Goal: Information Seeking & Learning: Learn about a topic

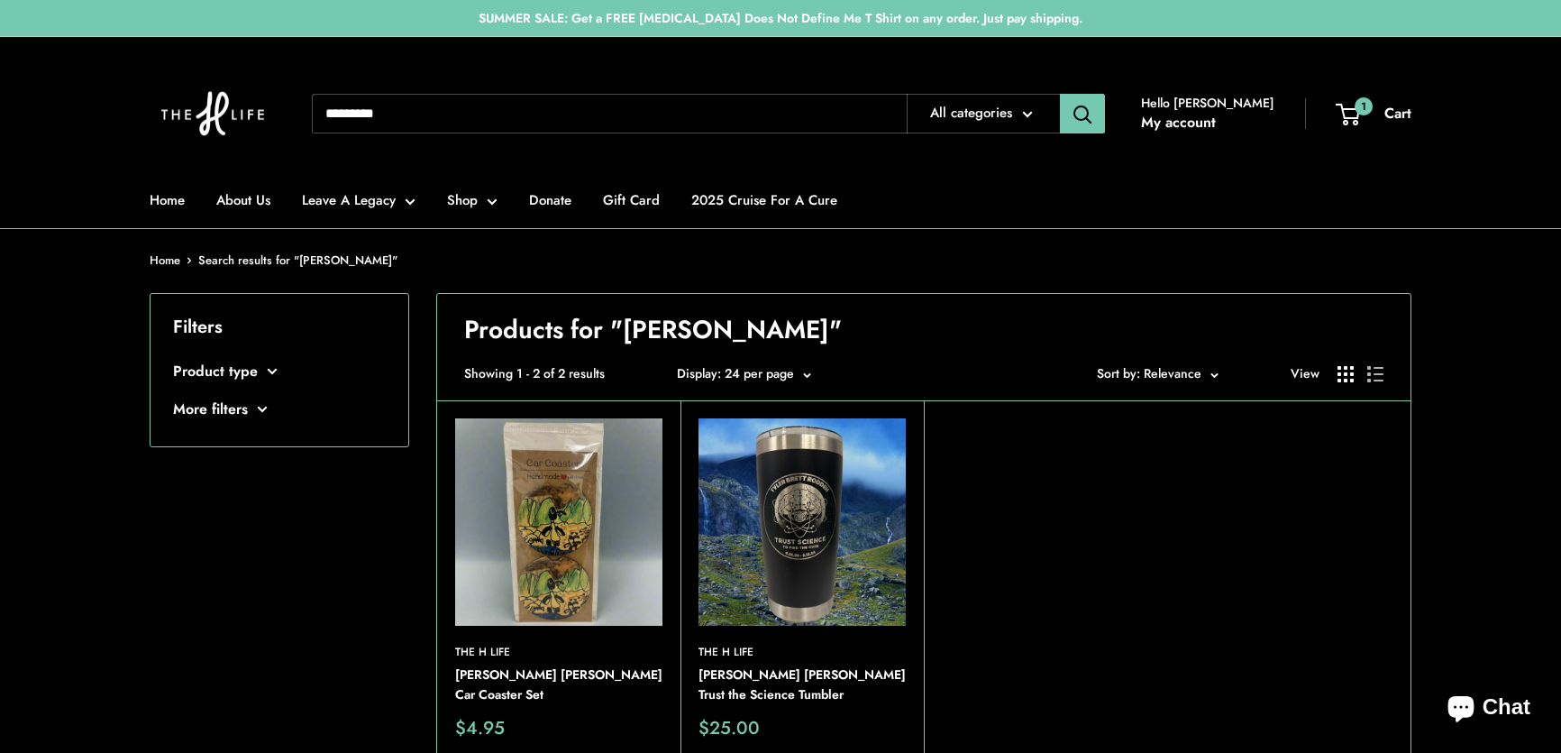
scroll to position [163, 0]
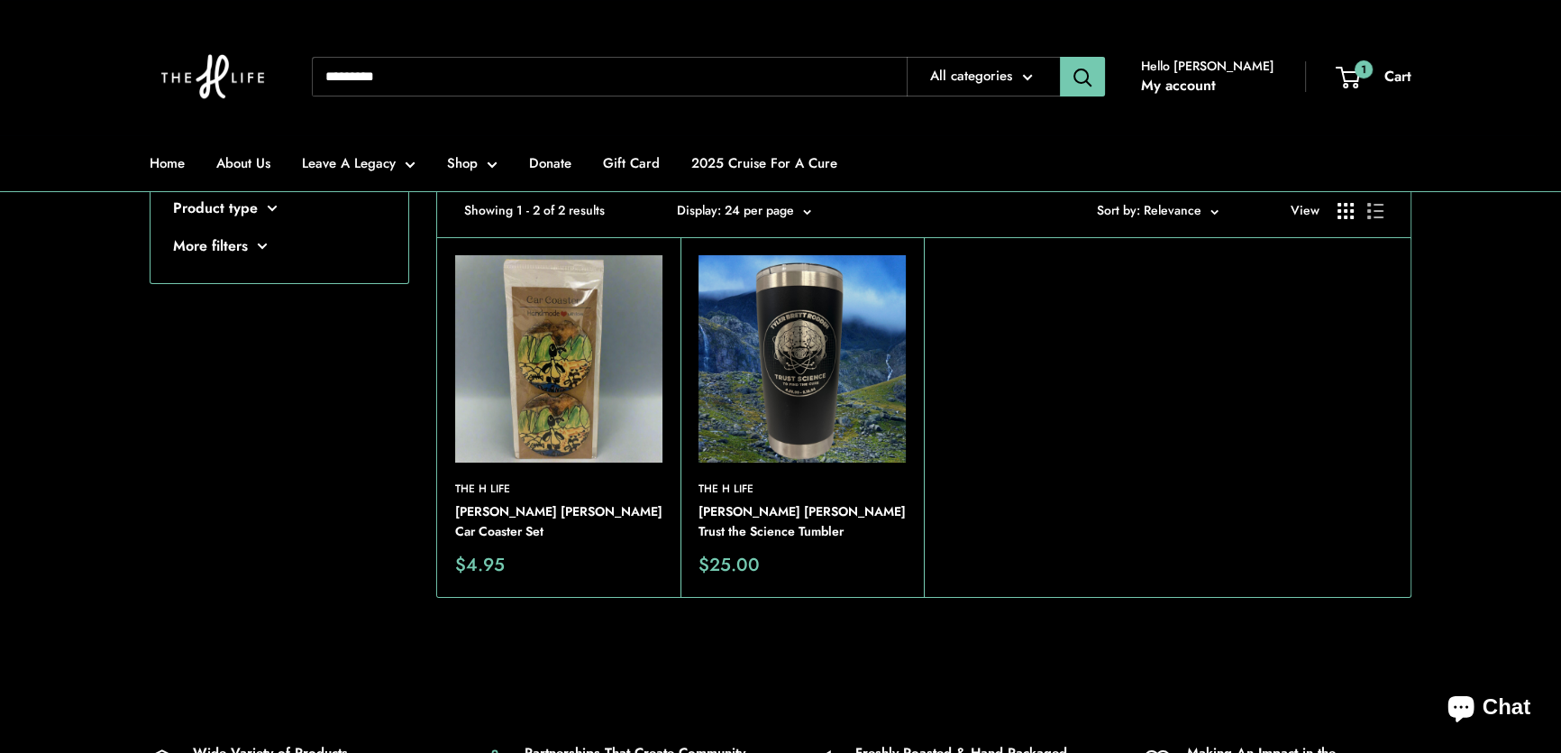
click at [339, 565] on div "Filters Product type Accessories (1) Water Bottles & Tumblers (1) More filters" at bounding box center [280, 391] width 260 height 523
click at [550, 355] on img at bounding box center [558, 358] width 207 height 207
click at [368, 453] on div "Filters Product type Accessories (1) Water Bottles & Tumblers (1) More filters" at bounding box center [280, 391] width 260 height 523
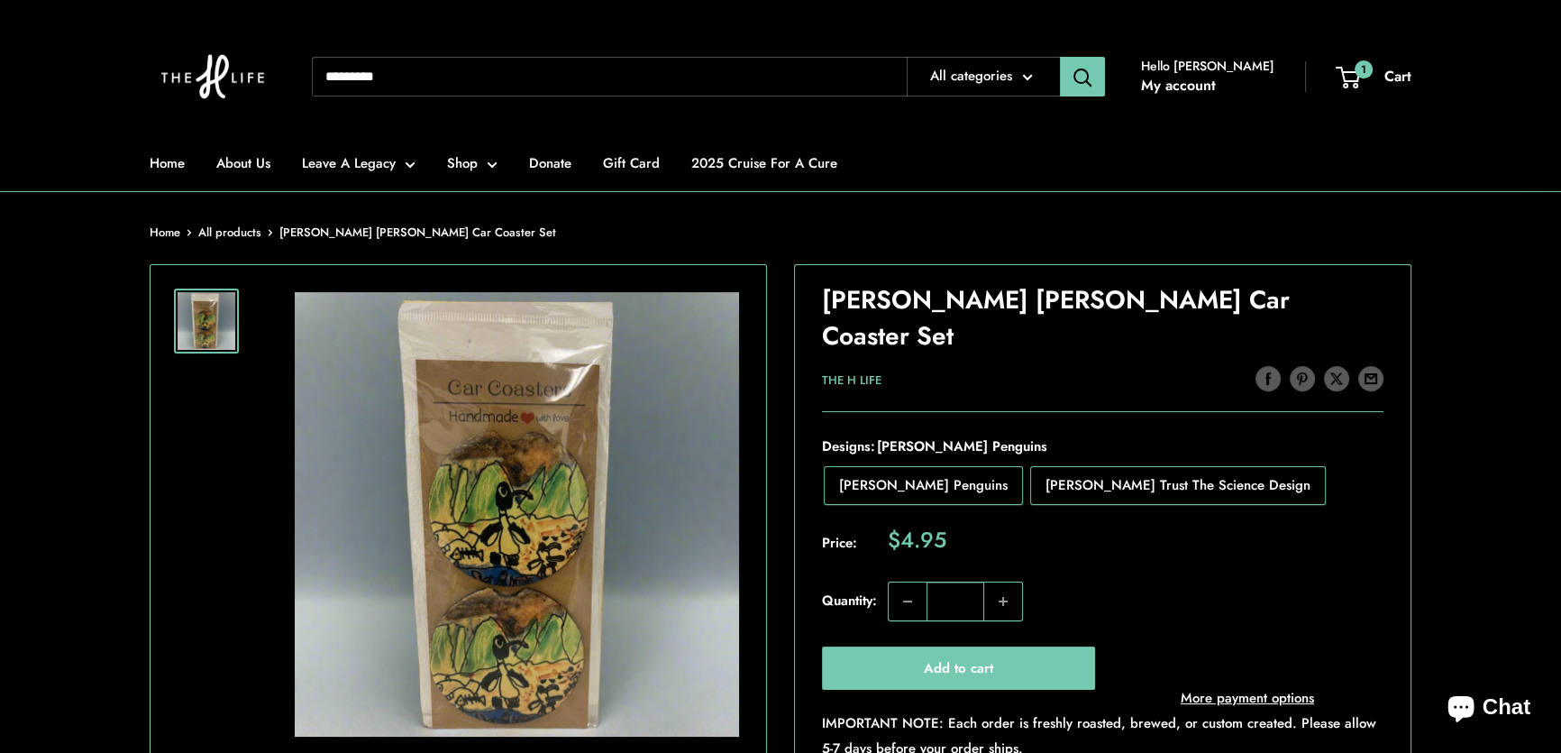
scroll to position [245, 0]
click at [1094, 474] on span "Tyler's Trust The Science Design" at bounding box center [1178, 484] width 265 height 20
click at [872, 474] on span "Tyler's Penguins" at bounding box center [923, 484] width 169 height 20
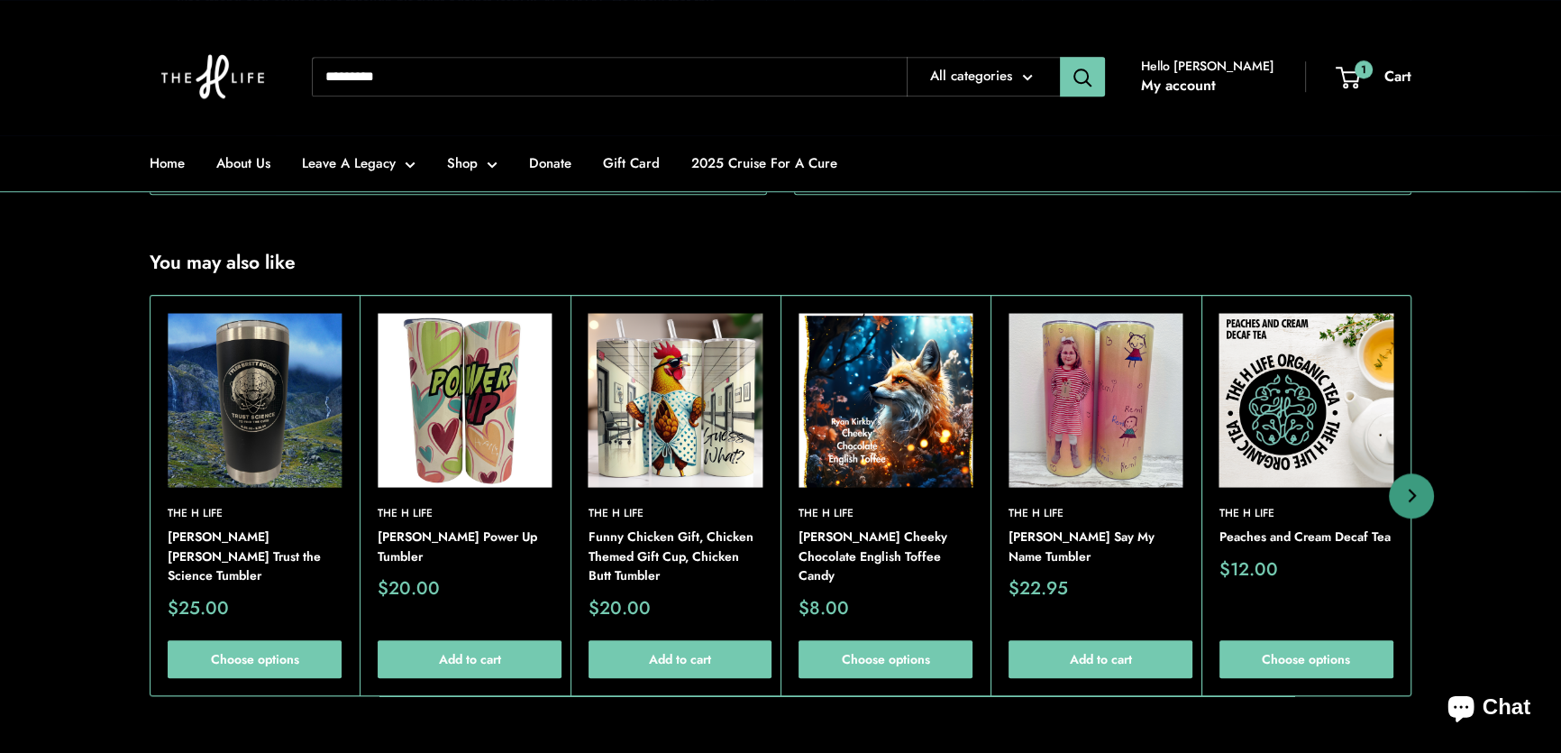
scroll to position [1475, 0]
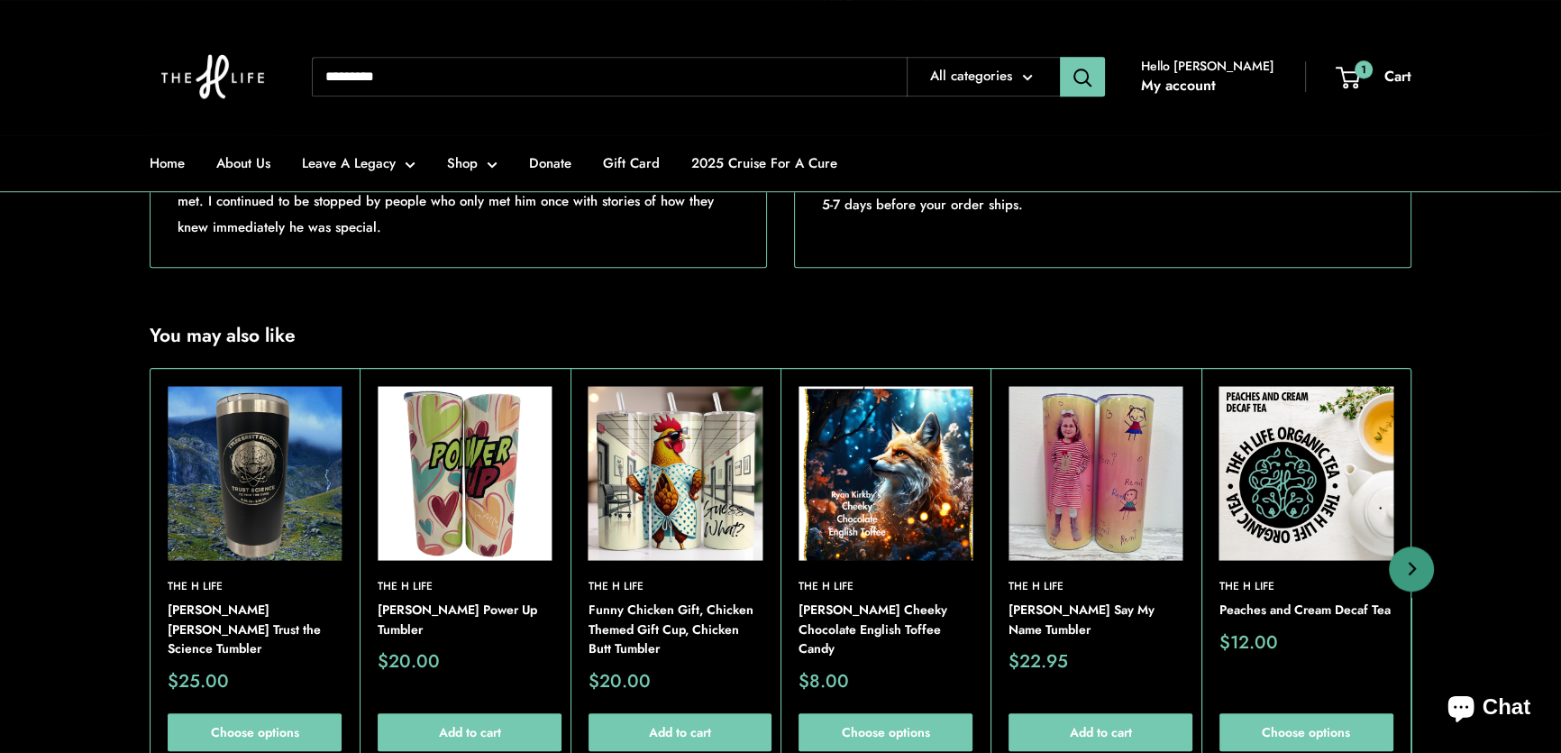
click at [246, 517] on img at bounding box center [255, 473] width 174 height 174
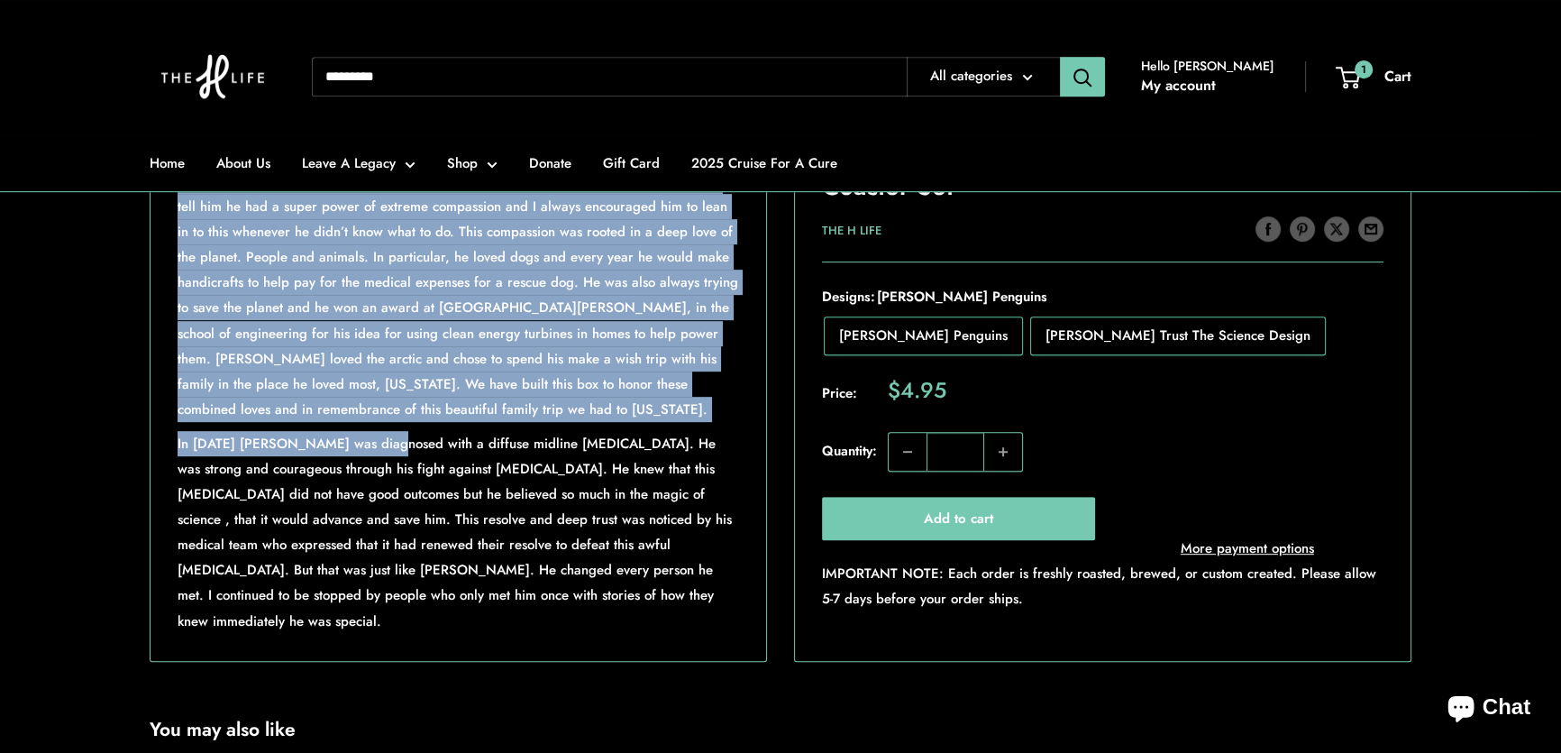
scroll to position [1147, 0]
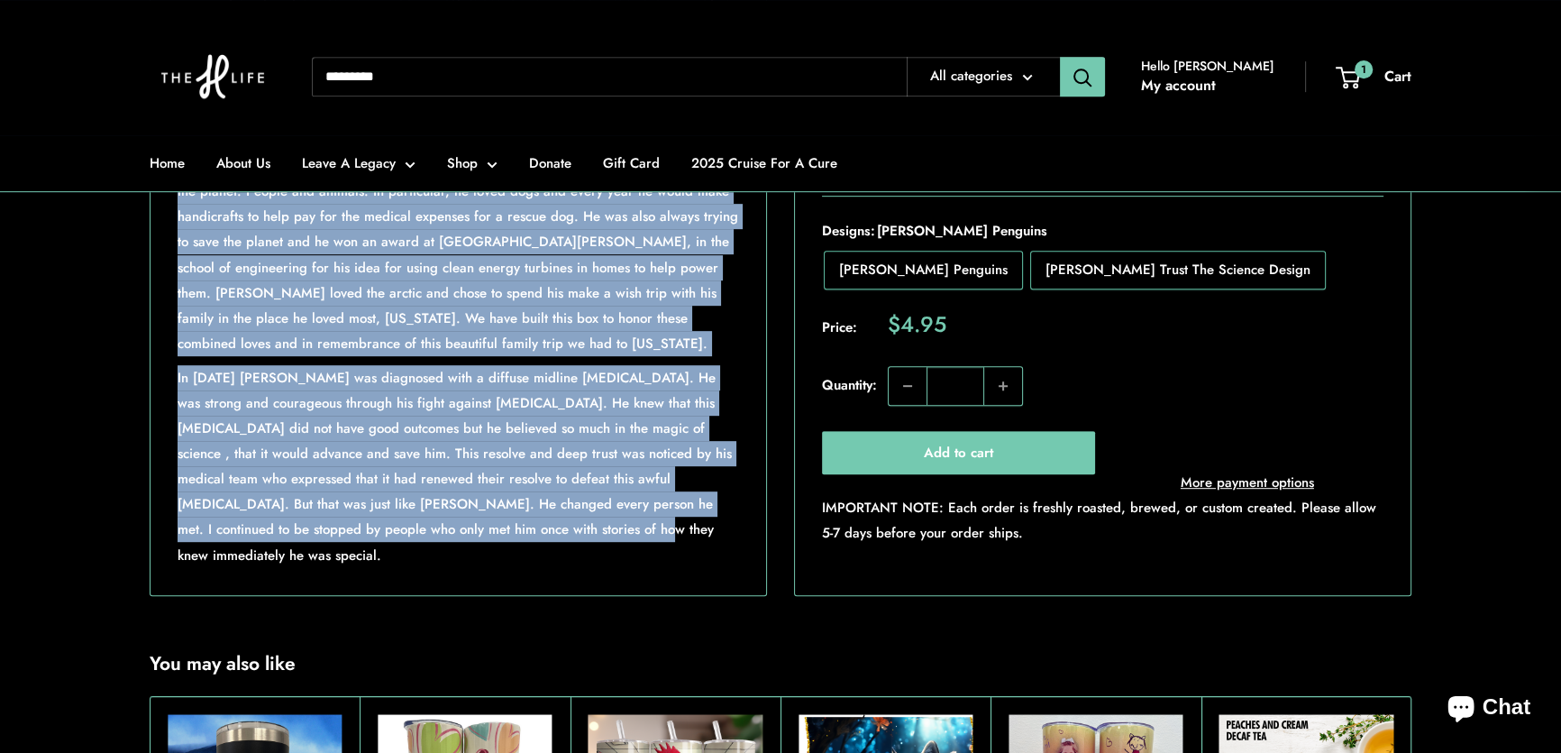
drag, startPoint x: 179, startPoint y: 306, endPoint x: 463, endPoint y: 518, distance: 355.6
click at [475, 595] on div "Just for the record...Tyler is the first person to have sets of car coasters. W…" at bounding box center [459, 266] width 616 height 658
copy div "Tyler Rodden was the kindest person you could ever meet. When he was a small ch…"
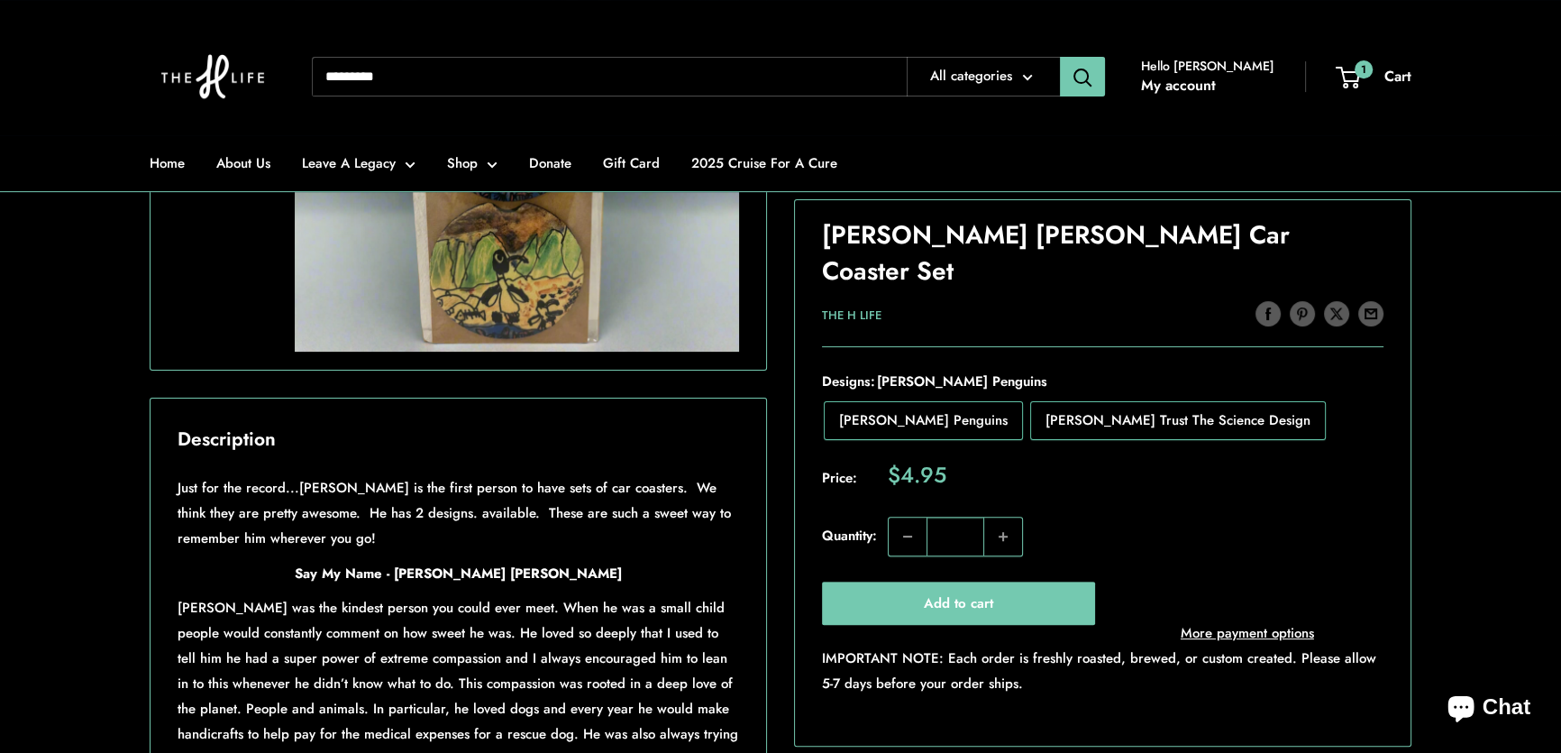
scroll to position [655, 0]
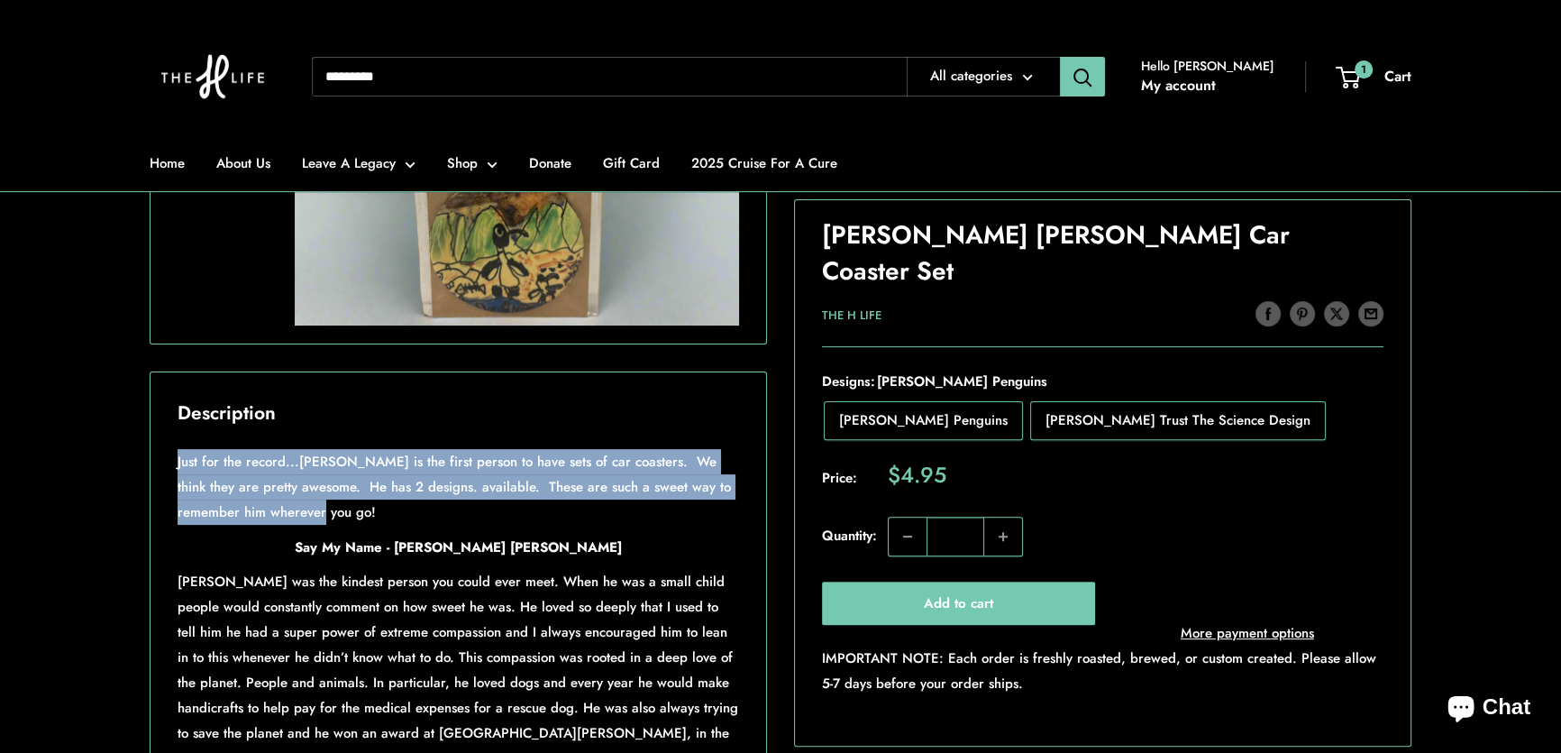
drag, startPoint x: 179, startPoint y: 514, endPoint x: 298, endPoint y: 566, distance: 130.0
click at [298, 525] on p "Just for the record...Tyler is the first person to have sets of car coasters. W…" at bounding box center [459, 487] width 562 height 76
copy span "Just for the record...Tyler is the first person to have sets of car coasters. W…"
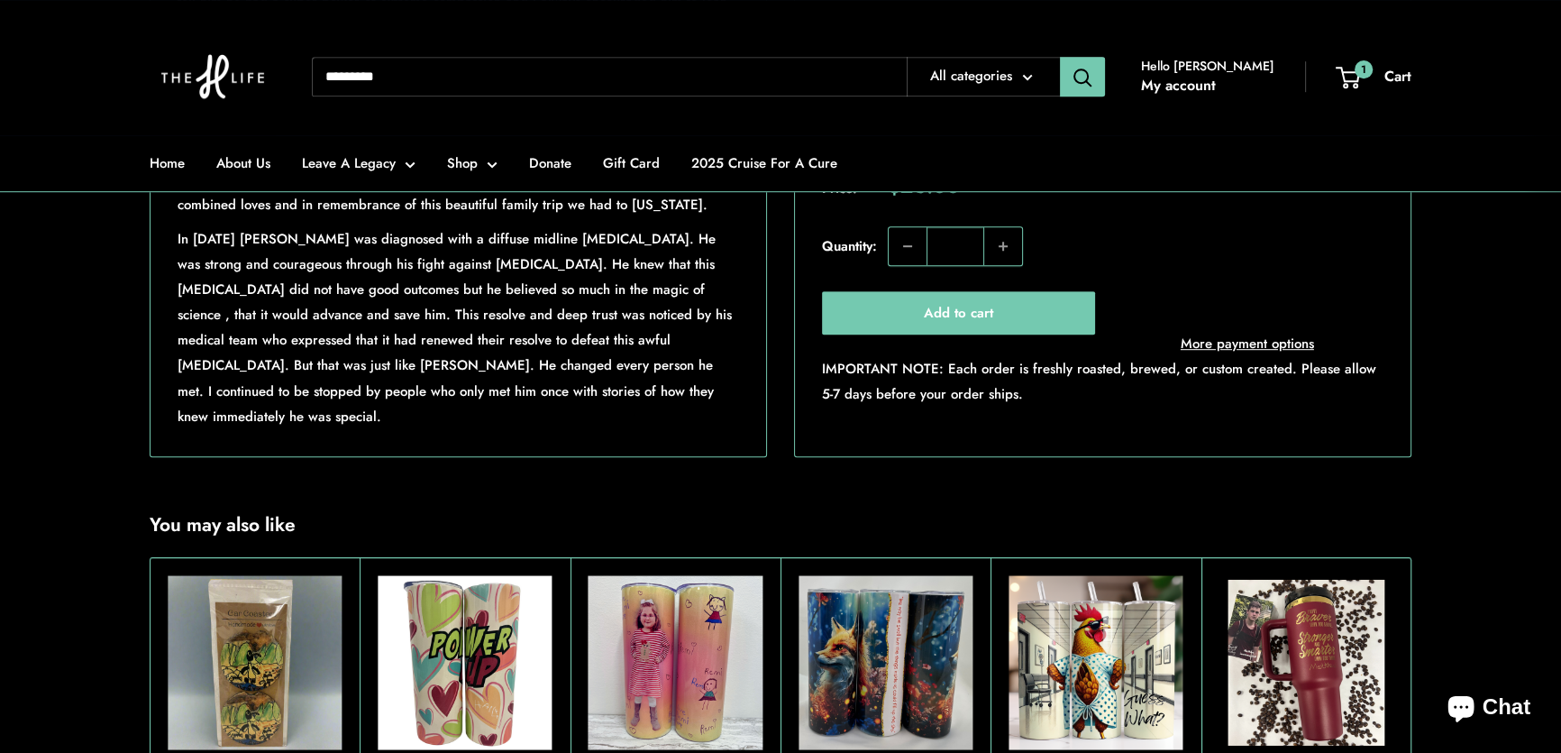
scroll to position [902, 0]
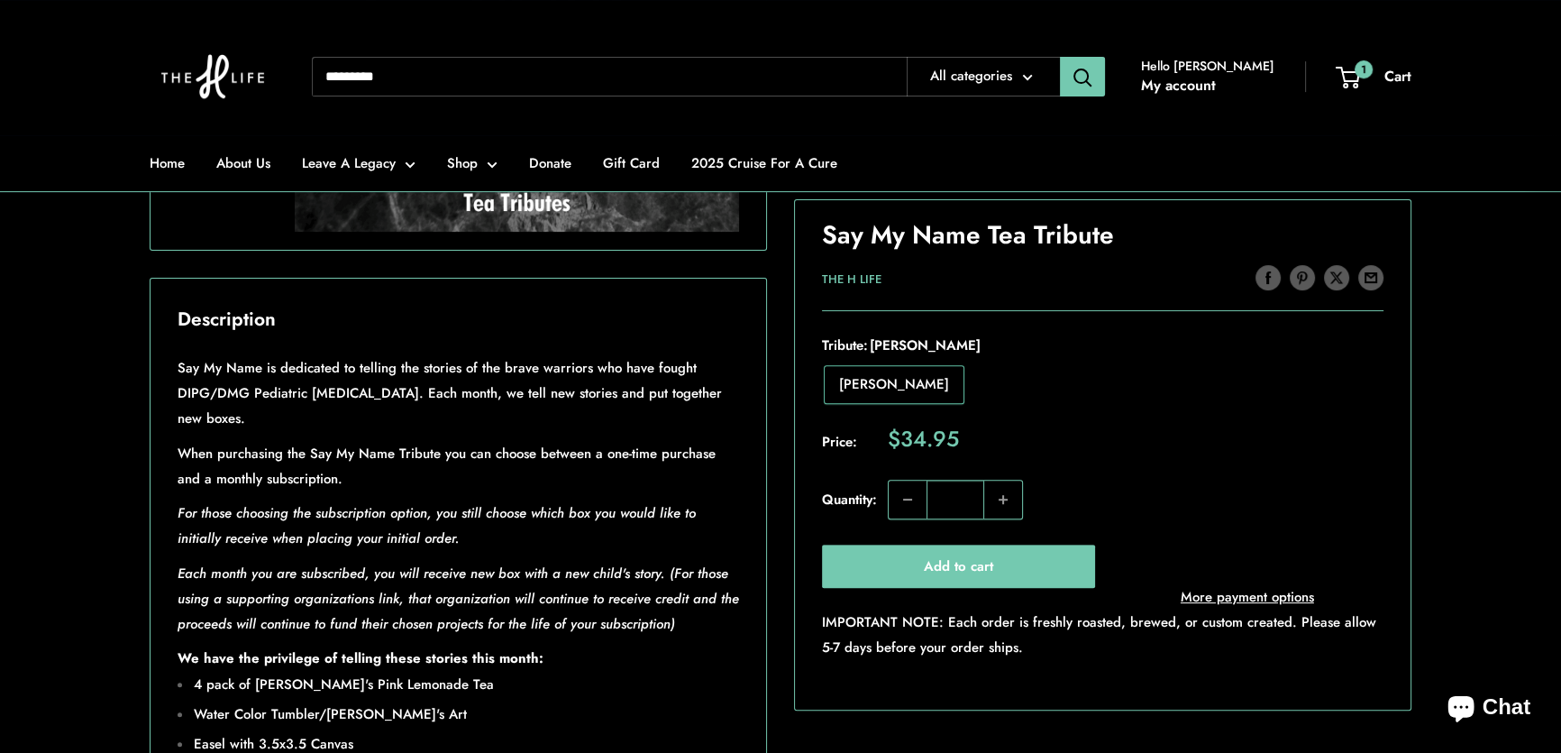
scroll to position [983, 0]
